Goal: Navigation & Orientation: Find specific page/section

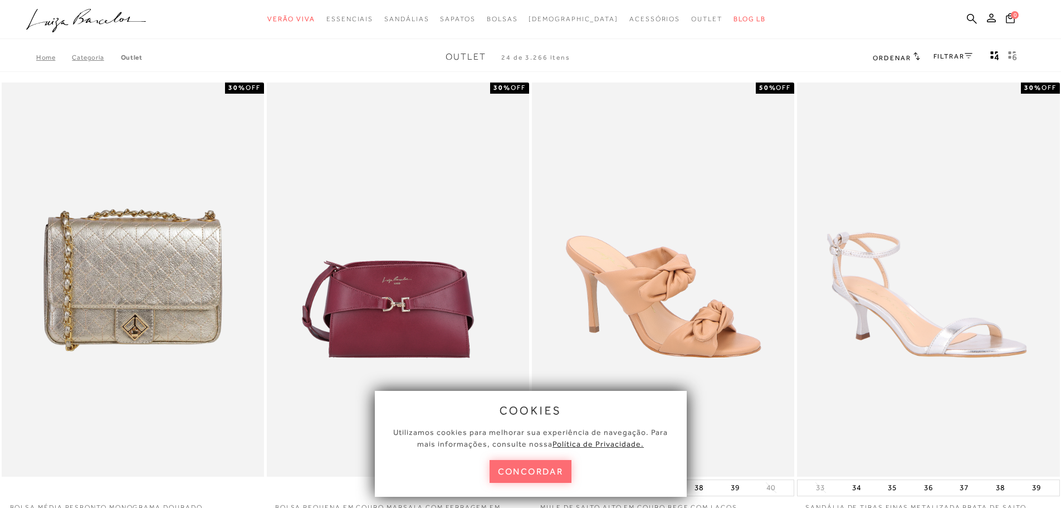
click at [556, 471] on button "concordar" at bounding box center [531, 471] width 82 height 23
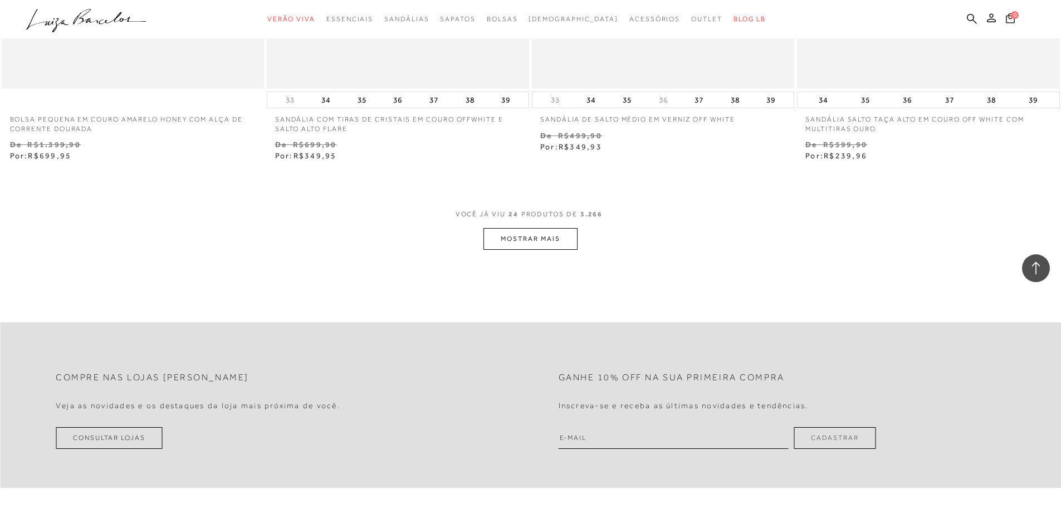
scroll to position [2742, 0]
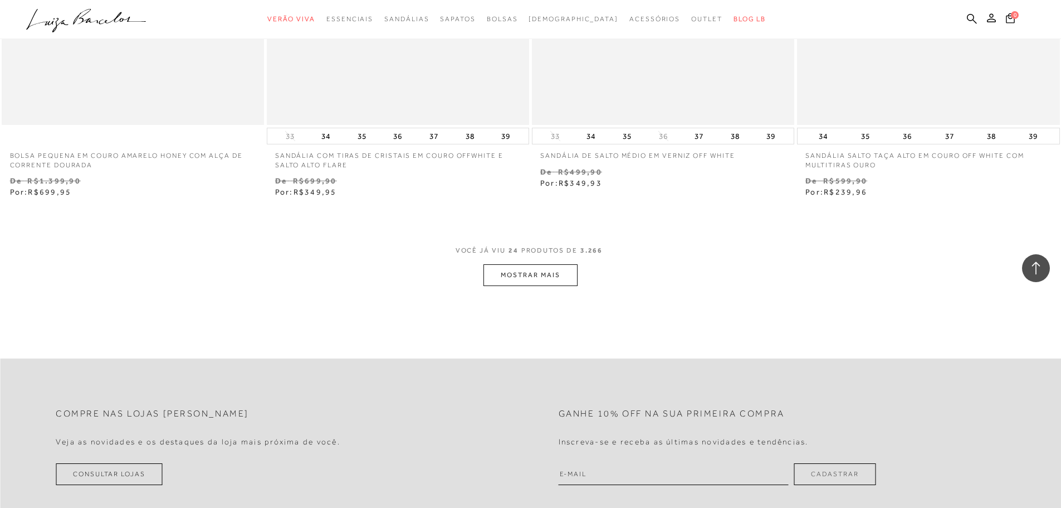
click at [516, 271] on button "MOSTRAR MAIS" at bounding box center [531, 275] width 94 height 22
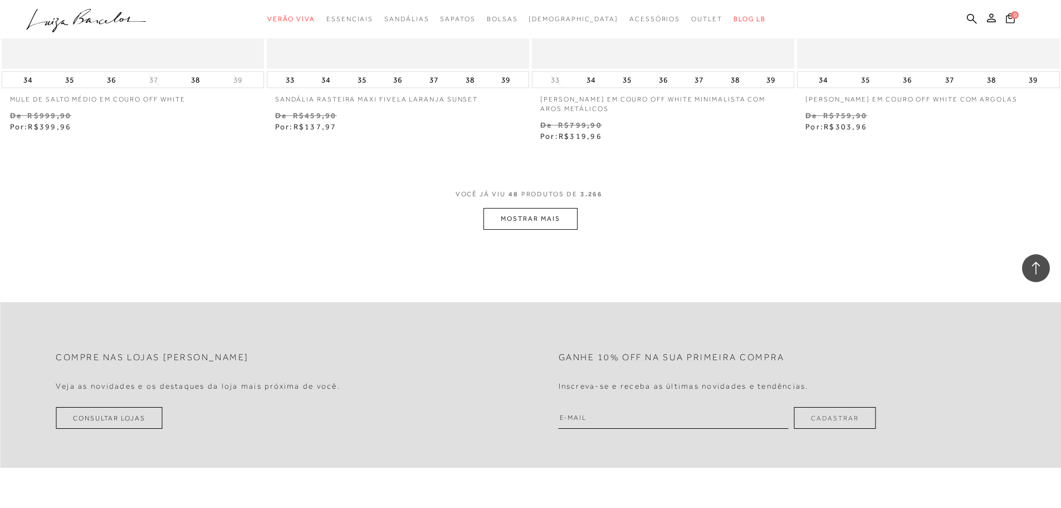
scroll to position [5650, 0]
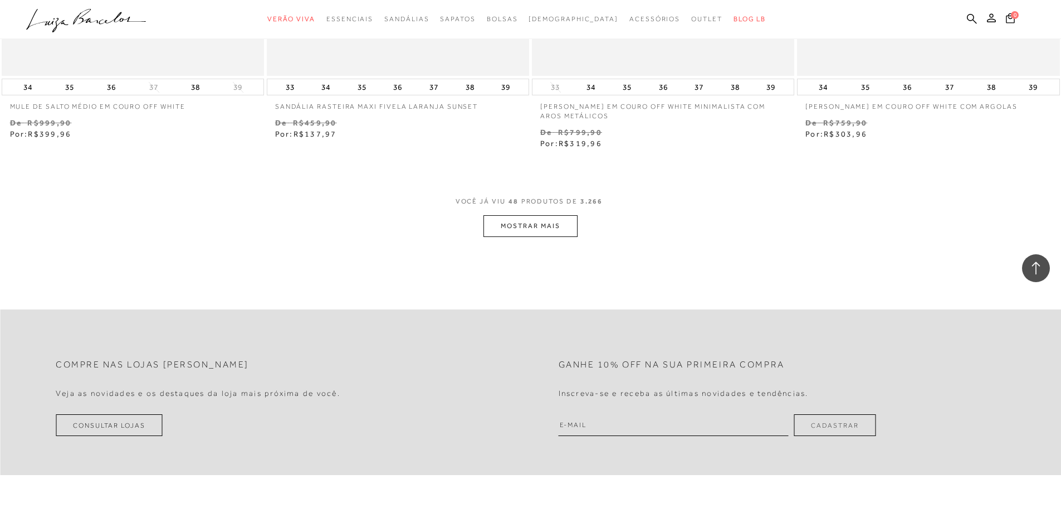
click at [529, 225] on button "MOSTRAR MAIS" at bounding box center [531, 226] width 94 height 22
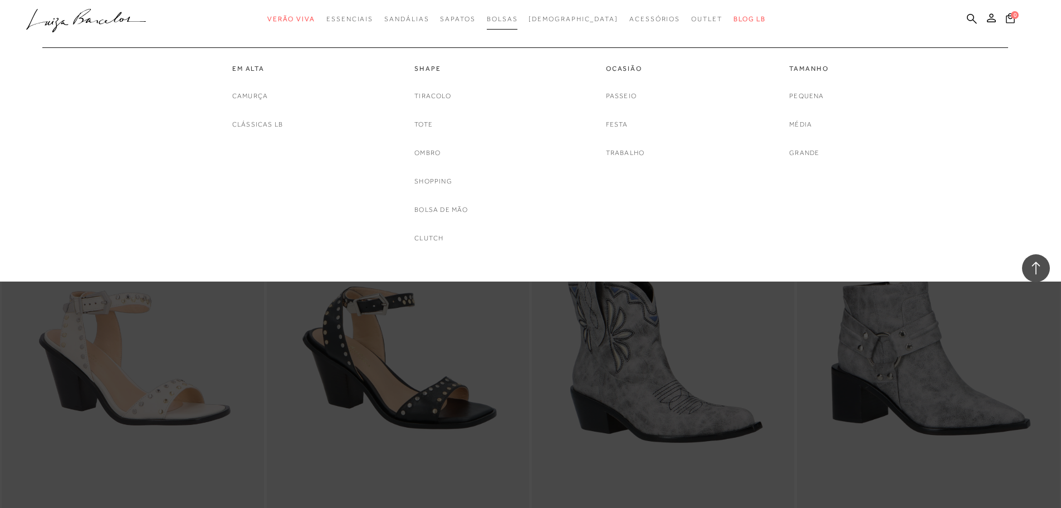
click at [514, 17] on span "Bolsas" at bounding box center [502, 19] width 31 height 8
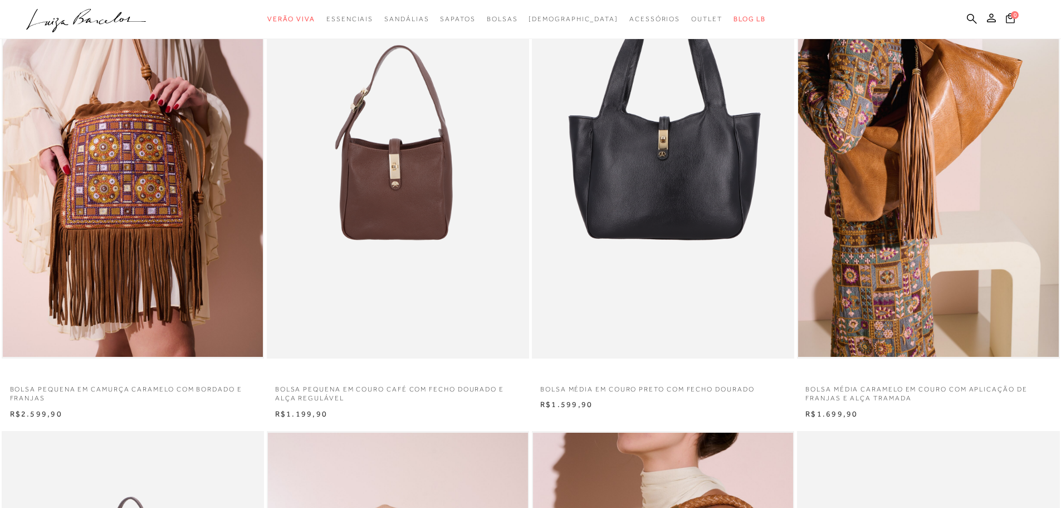
scroll to position [134, 0]
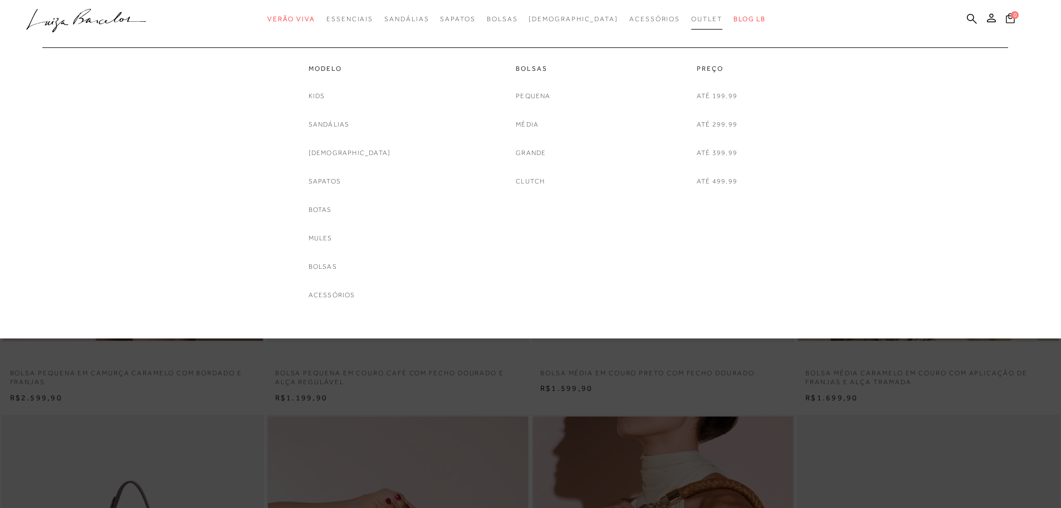
click at [691, 21] on span "Outlet" at bounding box center [706, 19] width 31 height 8
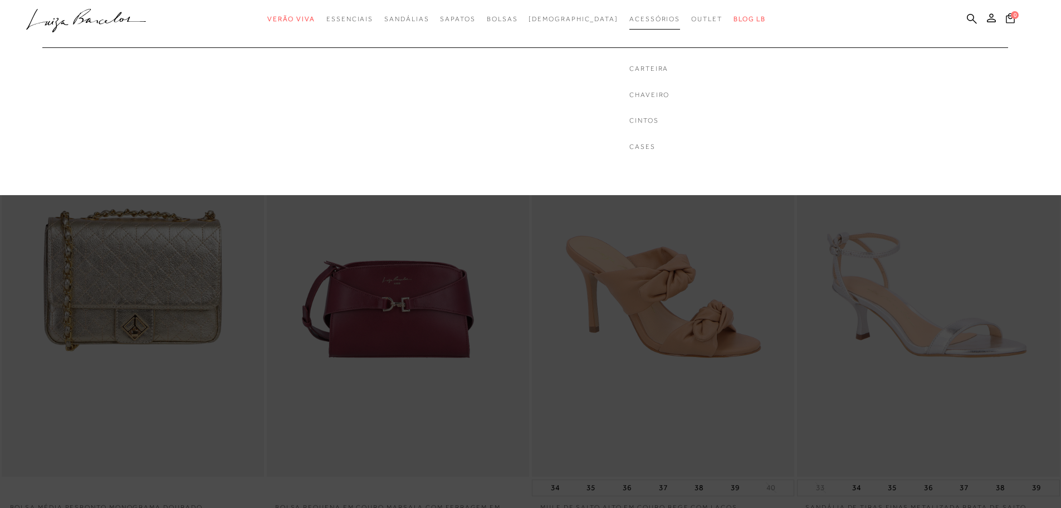
click at [640, 17] on span "Acessórios" at bounding box center [655, 19] width 51 height 8
